Goal: Information Seeking & Learning: Learn about a topic

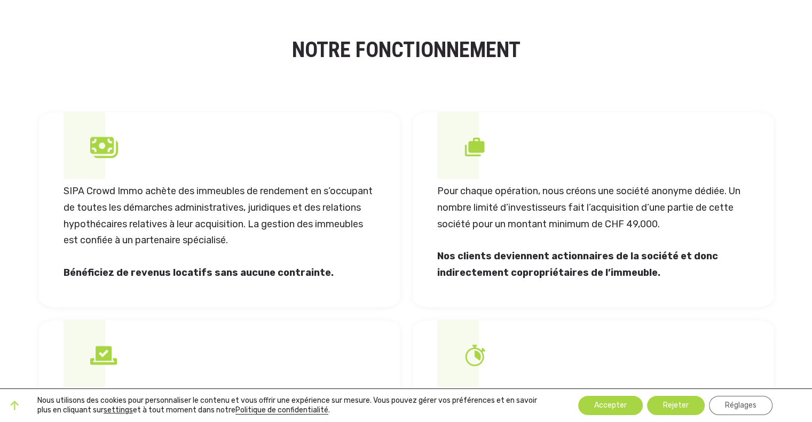
scroll to position [845, 0]
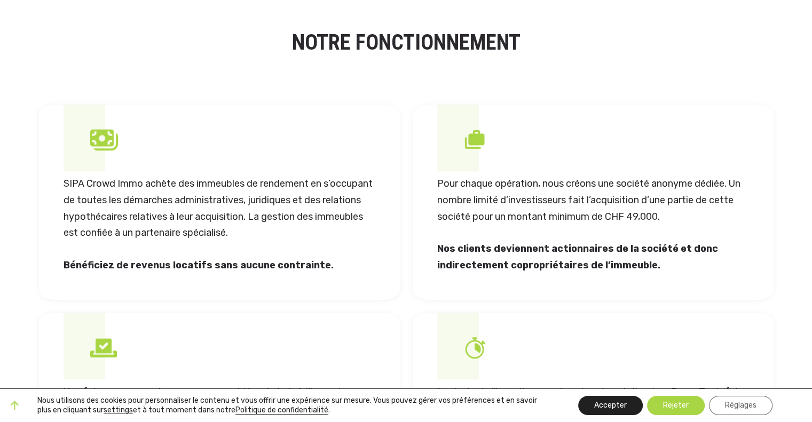
click at [605, 401] on button "Accepter" at bounding box center [610, 405] width 65 height 19
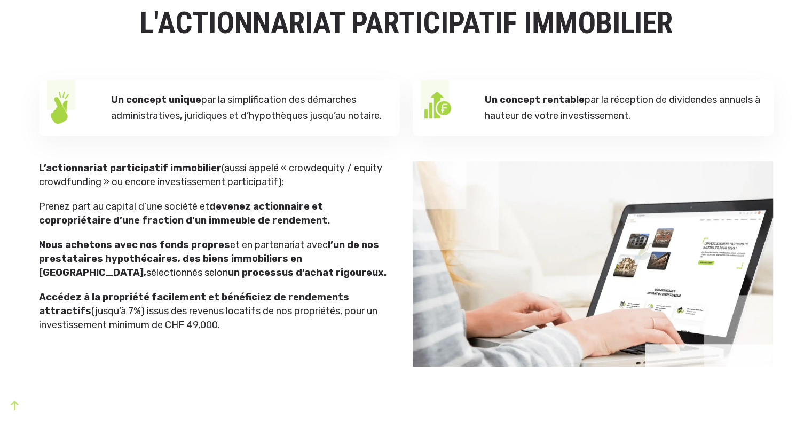
scroll to position [0, 0]
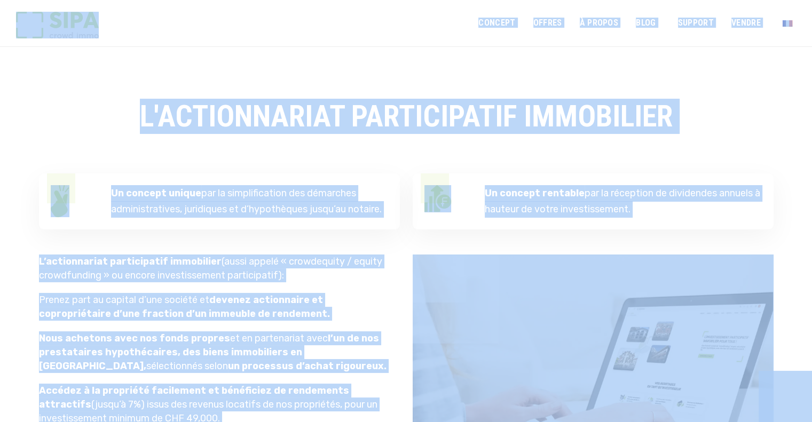
click at [97, 26] on img at bounding box center [57, 25] width 83 height 27
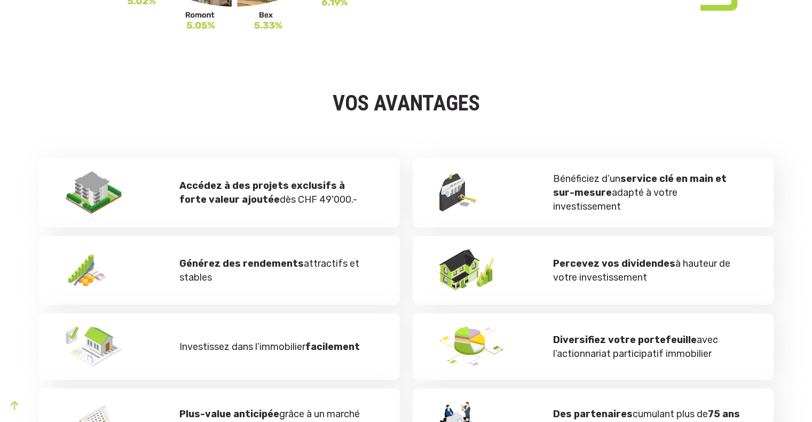
scroll to position [410, 0]
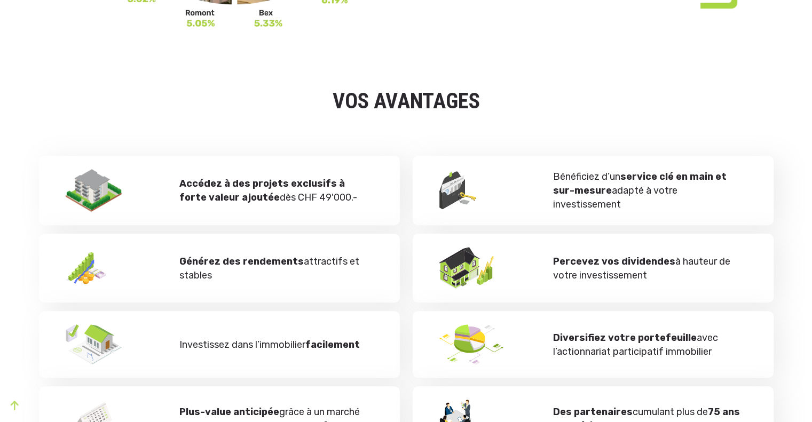
click at [561, 77] on div "VOS AVANTAGES" at bounding box center [406, 110] width 735 height 76
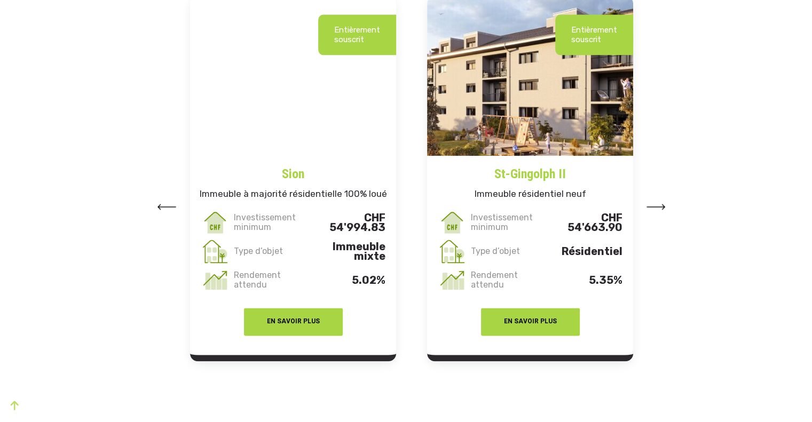
scroll to position [1377, 0]
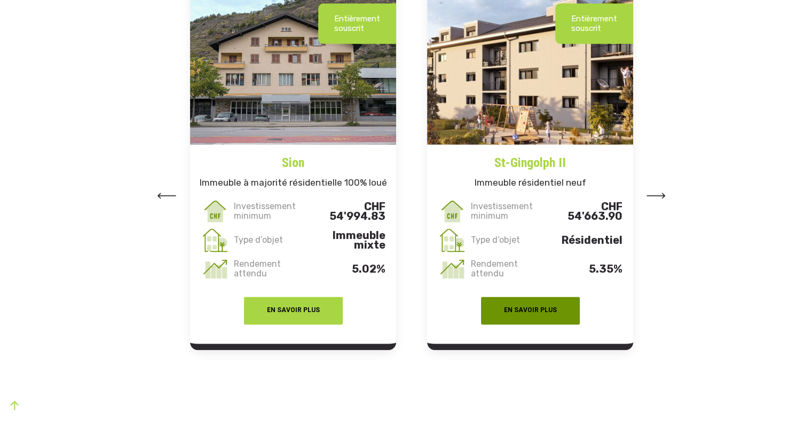
click at [528, 309] on button "EN SAVOIR PLUS" at bounding box center [530, 311] width 99 height 28
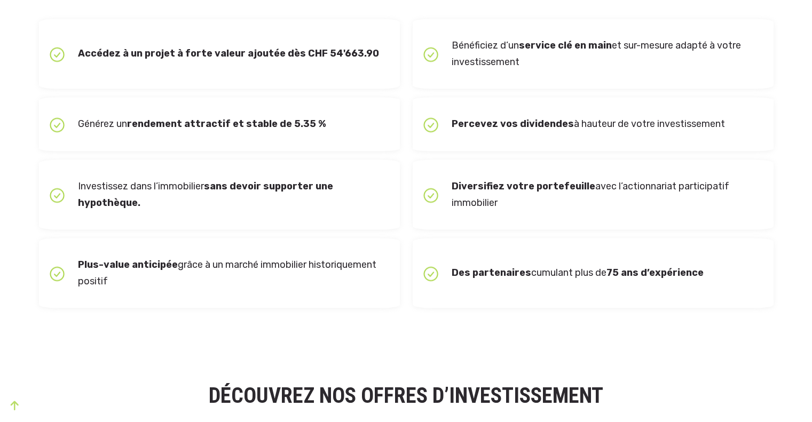
scroll to position [1561, 0]
